Goal: Find specific page/section: Find specific page/section

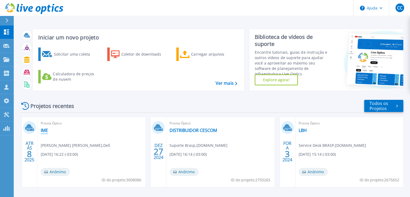
click at [46, 131] on font "IME" at bounding box center [44, 130] width 7 height 6
